Goal: Check status: Check status

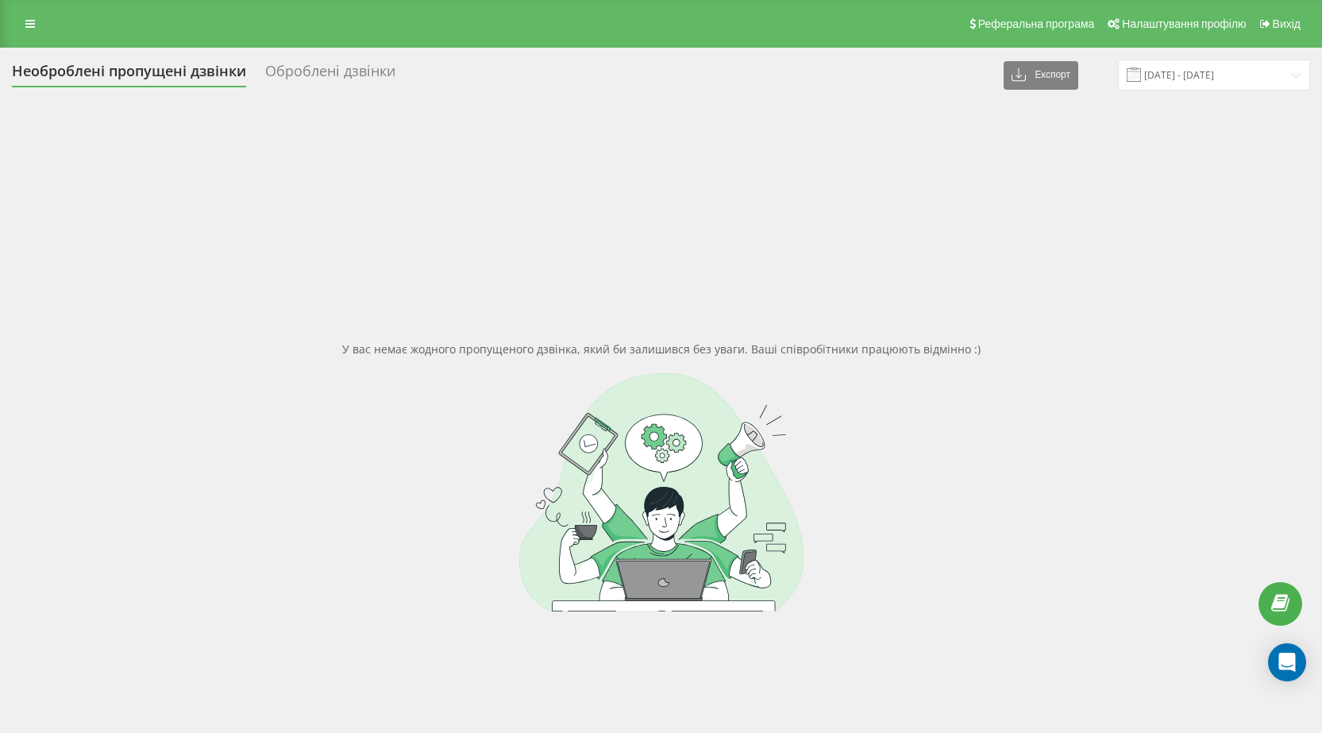
drag, startPoint x: 29, startPoint y: 30, endPoint x: 60, endPoint y: 60, distance: 43.8
click at [30, 29] on link at bounding box center [30, 24] width 29 height 22
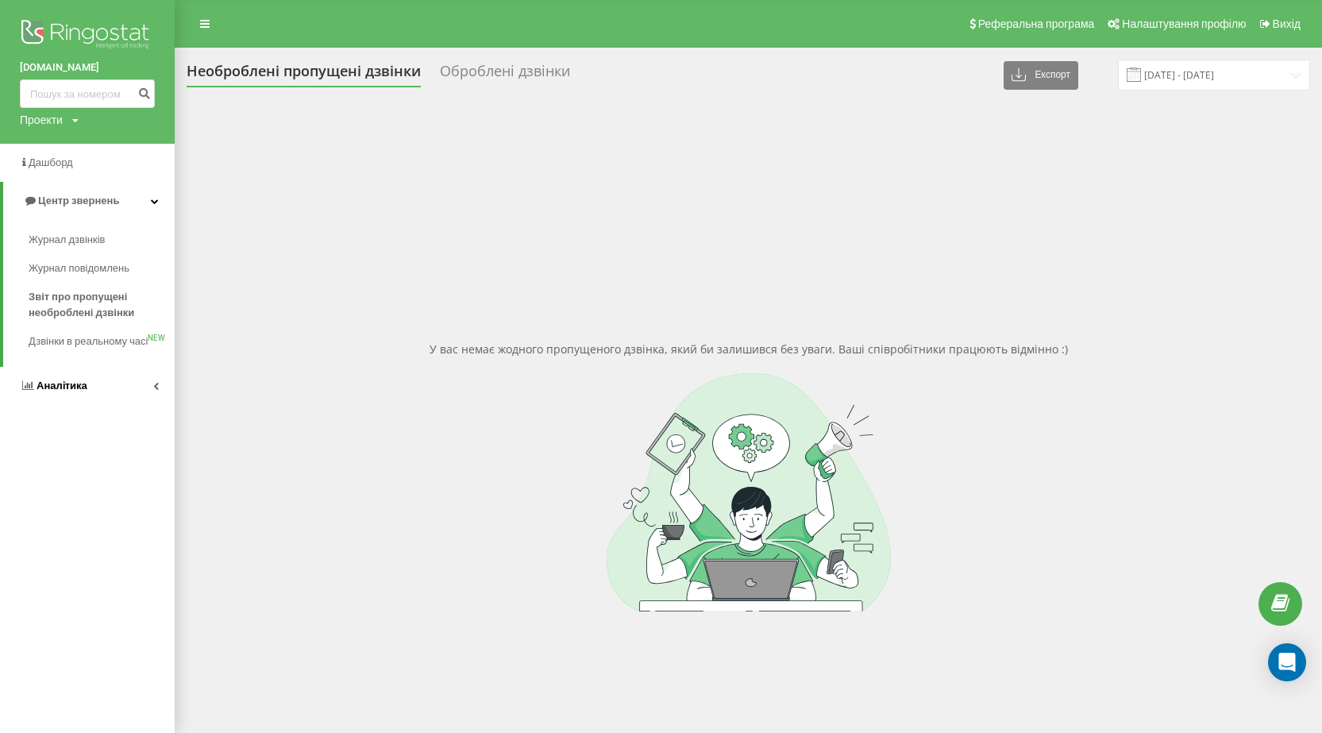
click at [101, 405] on link "Аналiтика" at bounding box center [87, 386] width 175 height 38
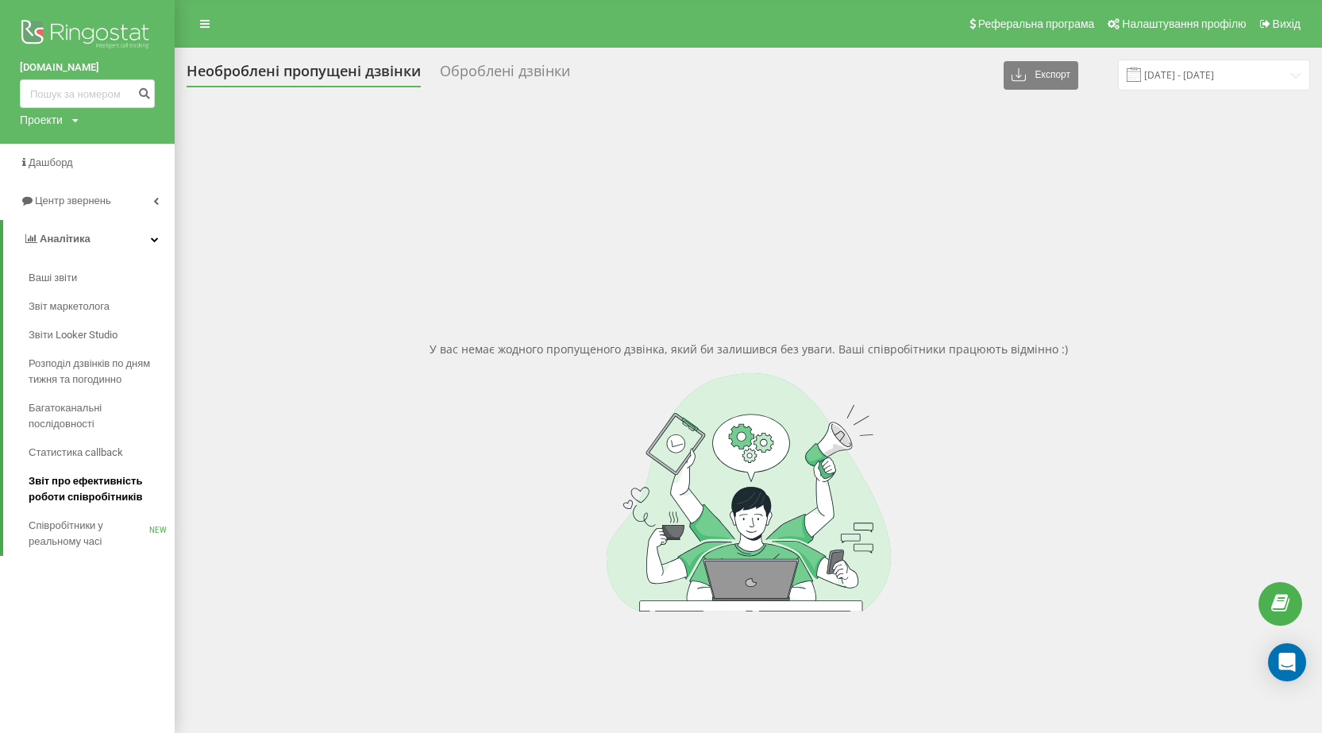
click at [114, 491] on span "Звіт про ефективність роботи співробітників" at bounding box center [98, 489] width 138 height 32
click at [1192, 80] on input "[DATE] - [DATE]" at bounding box center [1214, 75] width 192 height 31
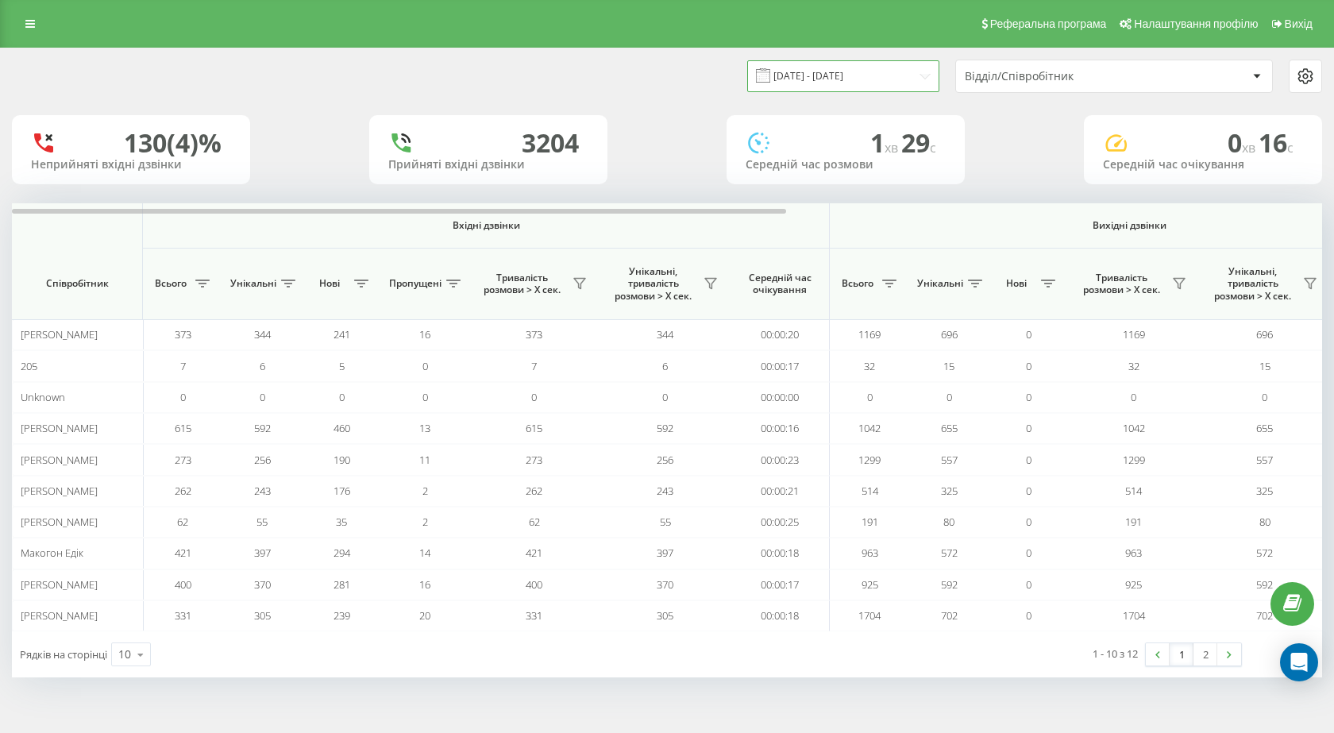
click at [793, 67] on input "[DATE] - [DATE]" at bounding box center [843, 75] width 192 height 31
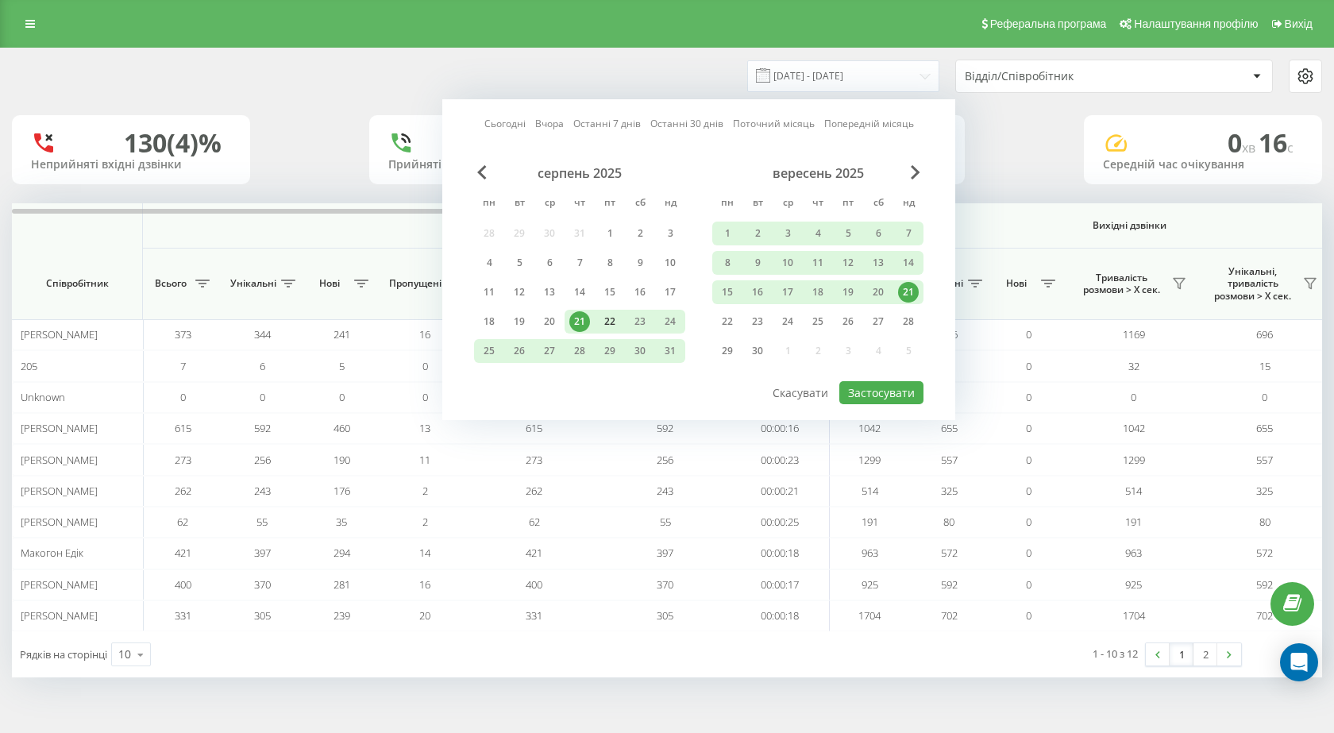
click at [605, 322] on div "22" at bounding box center [609, 321] width 21 height 21
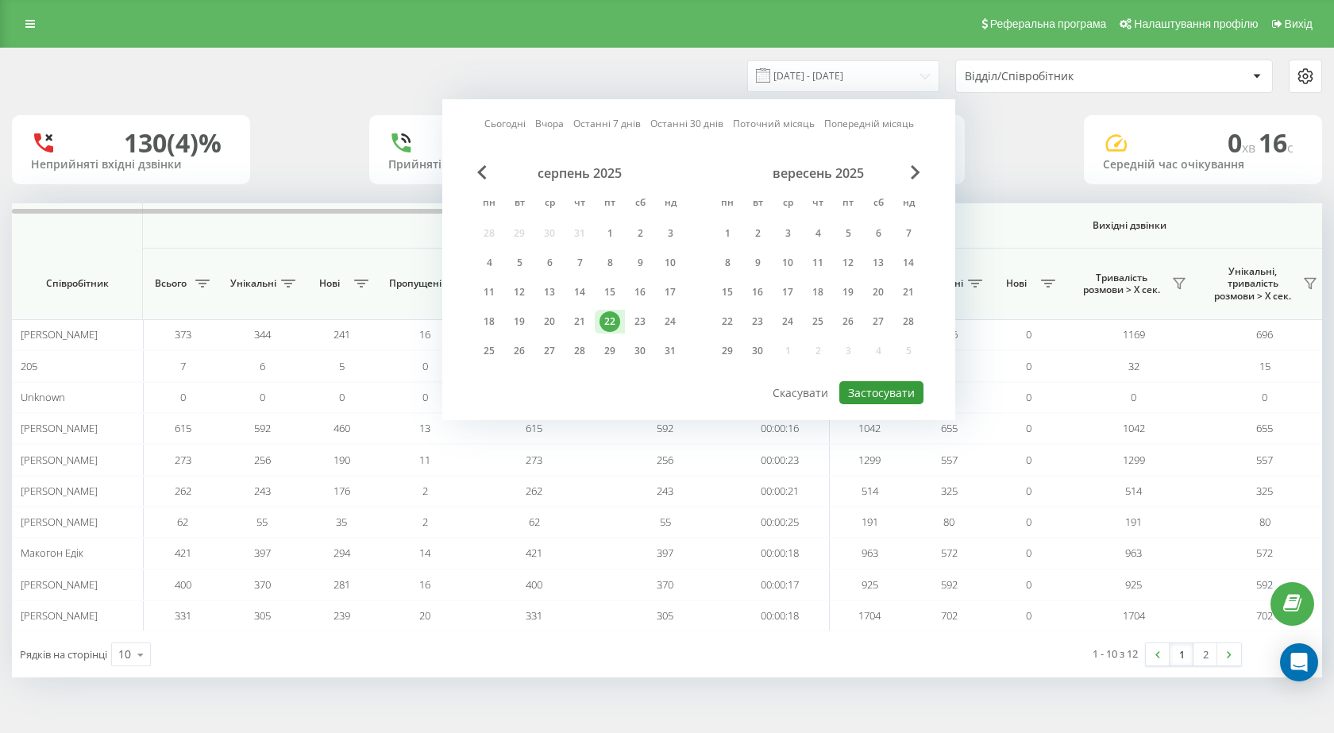
click at [853, 391] on button "Застосувати" at bounding box center [881, 392] width 84 height 23
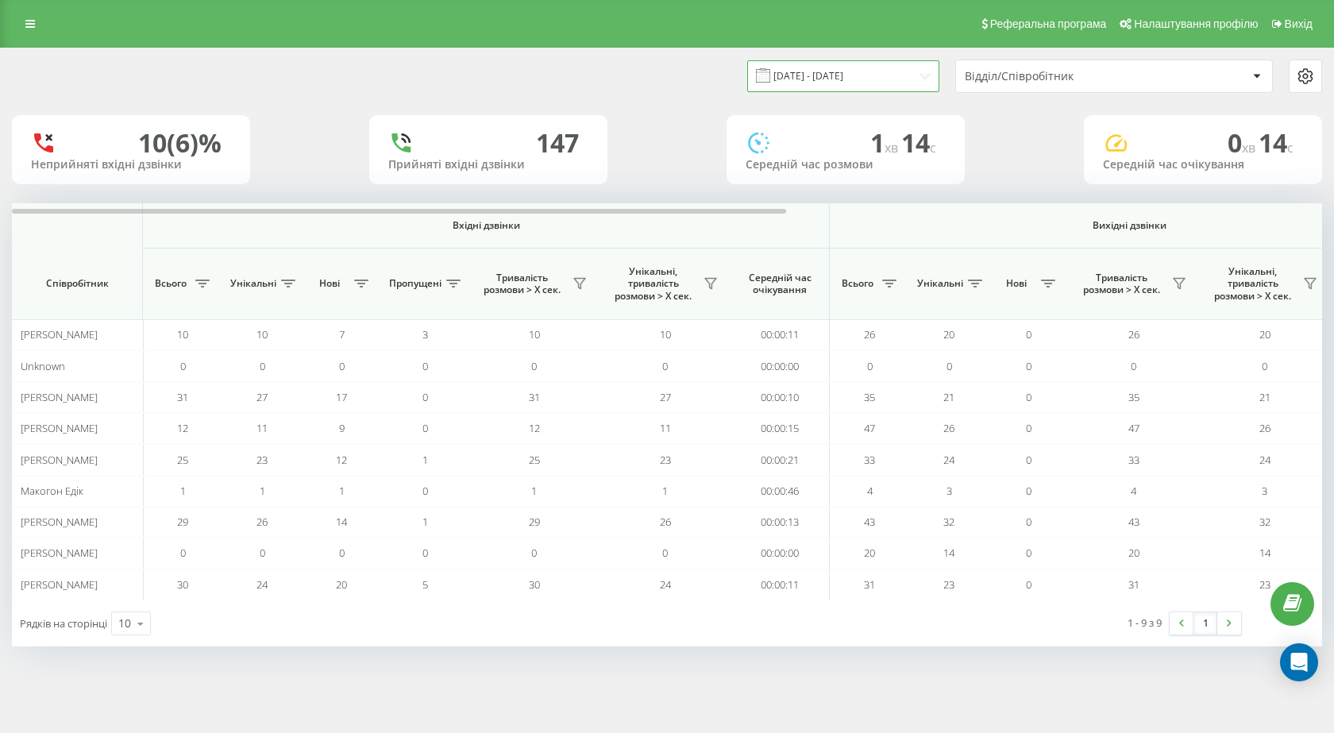
click at [872, 68] on input "[DATE] - [DATE]" at bounding box center [843, 75] width 192 height 31
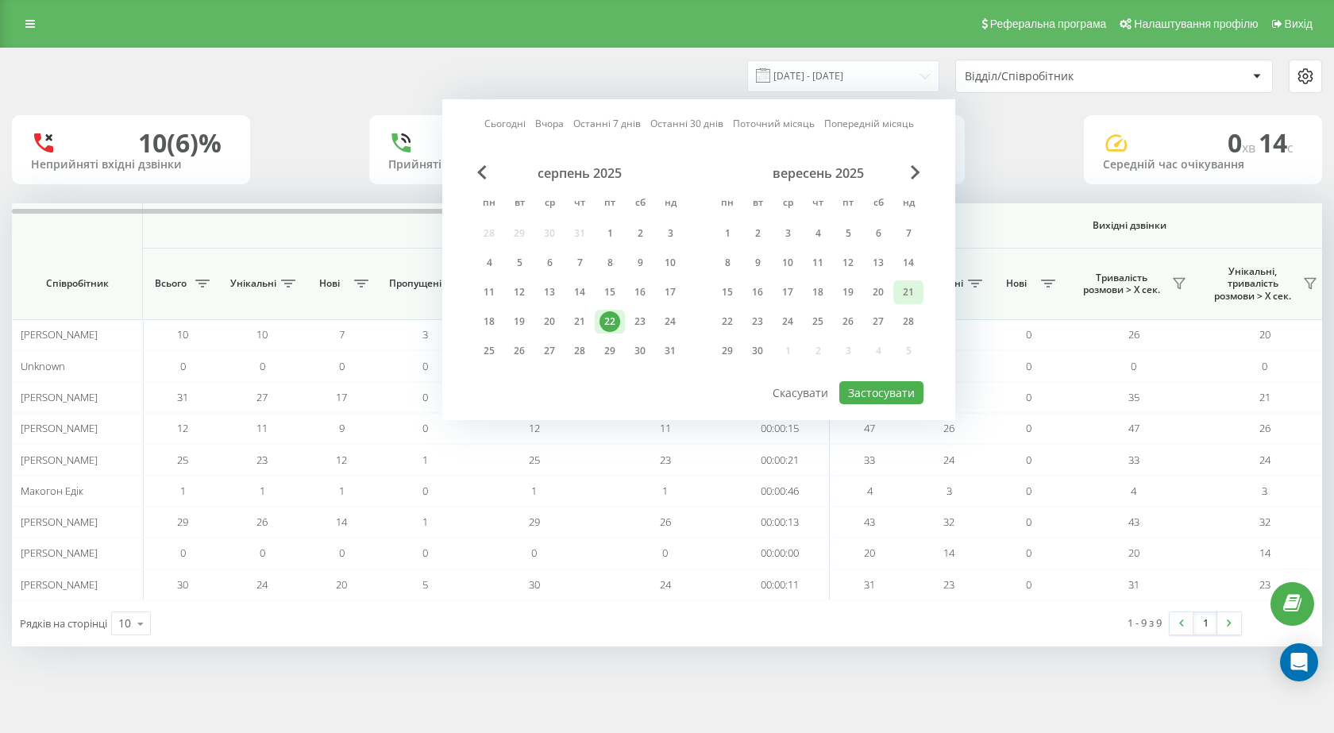
click at [906, 290] on div "21" at bounding box center [908, 292] width 21 height 21
click at [863, 392] on button "Застосувати" at bounding box center [881, 392] width 84 height 23
type input "[DATE] - [DATE]"
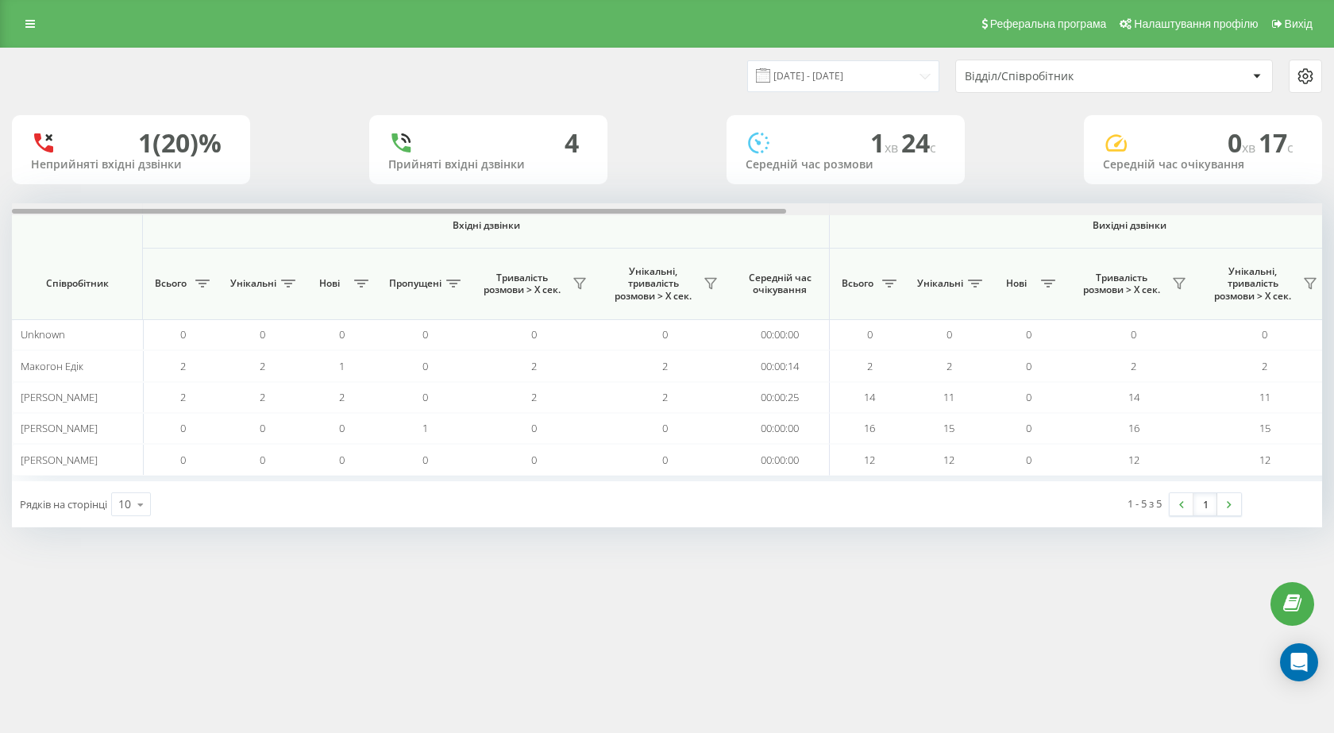
click at [924, 210] on div at bounding box center [667, 209] width 1310 height 12
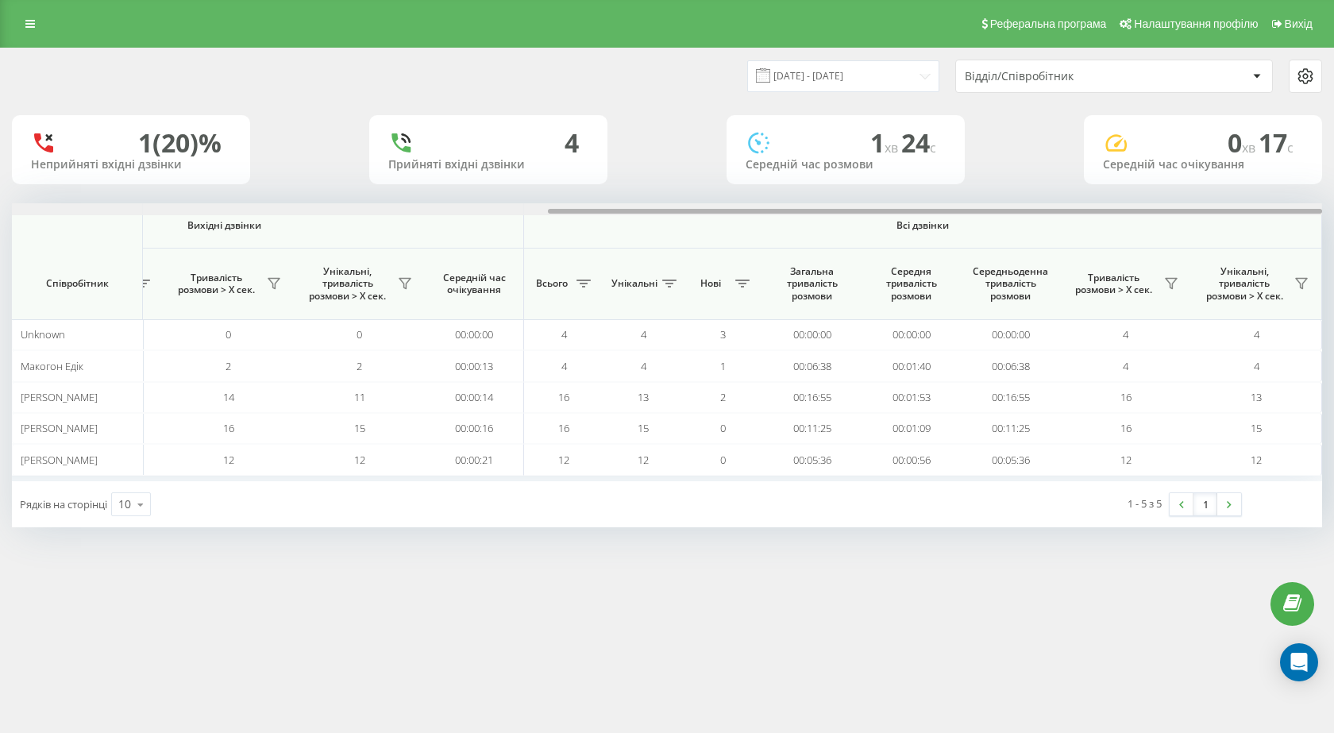
click at [354, 211] on div at bounding box center [667, 209] width 1310 height 12
